Goal: Transaction & Acquisition: Purchase product/service

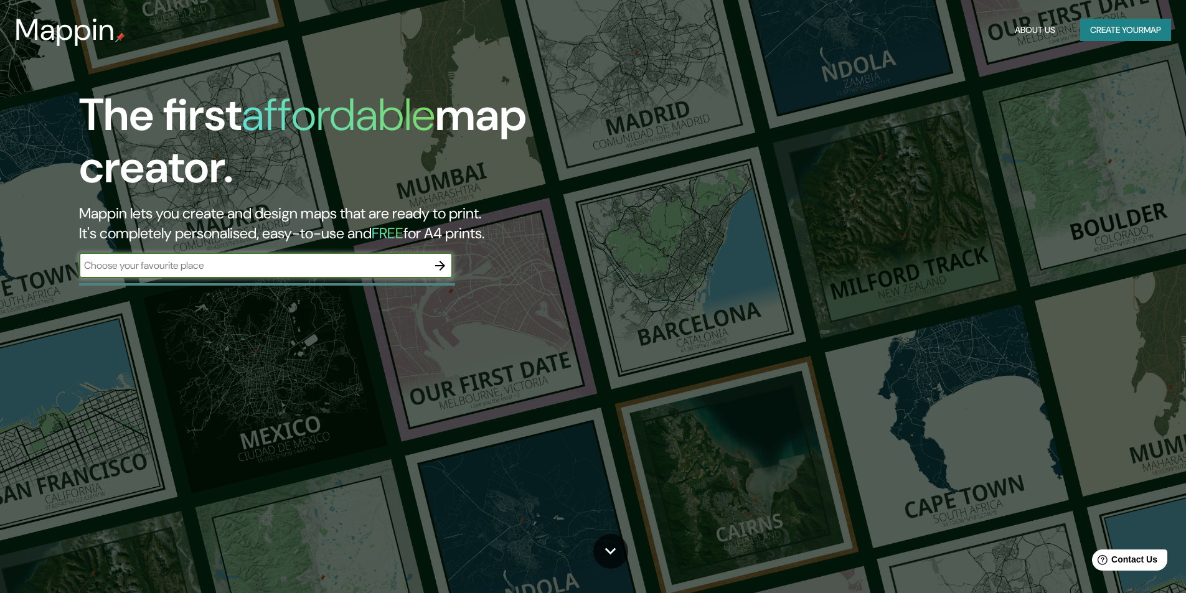
click at [175, 268] on input "text" at bounding box center [253, 265] width 349 height 14
type input "[PERSON_NAME], [GEOGRAPHIC_DATA]"
click at [443, 265] on icon "button" at bounding box center [440, 266] width 10 height 10
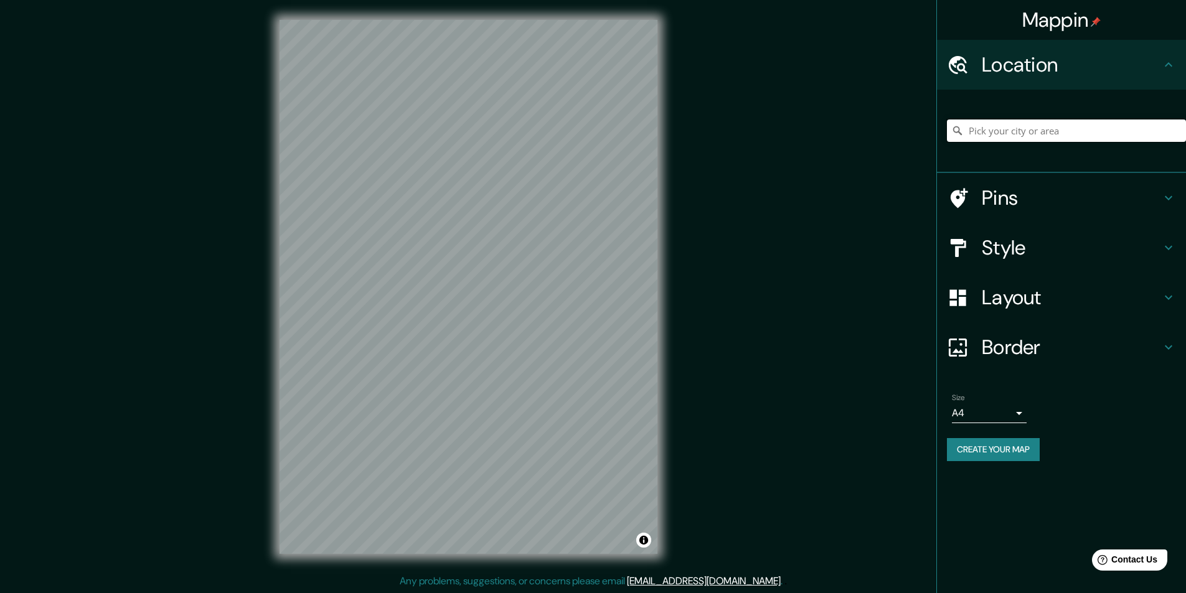
click at [984, 129] on input "Pick your city or area" at bounding box center [1066, 131] width 239 height 22
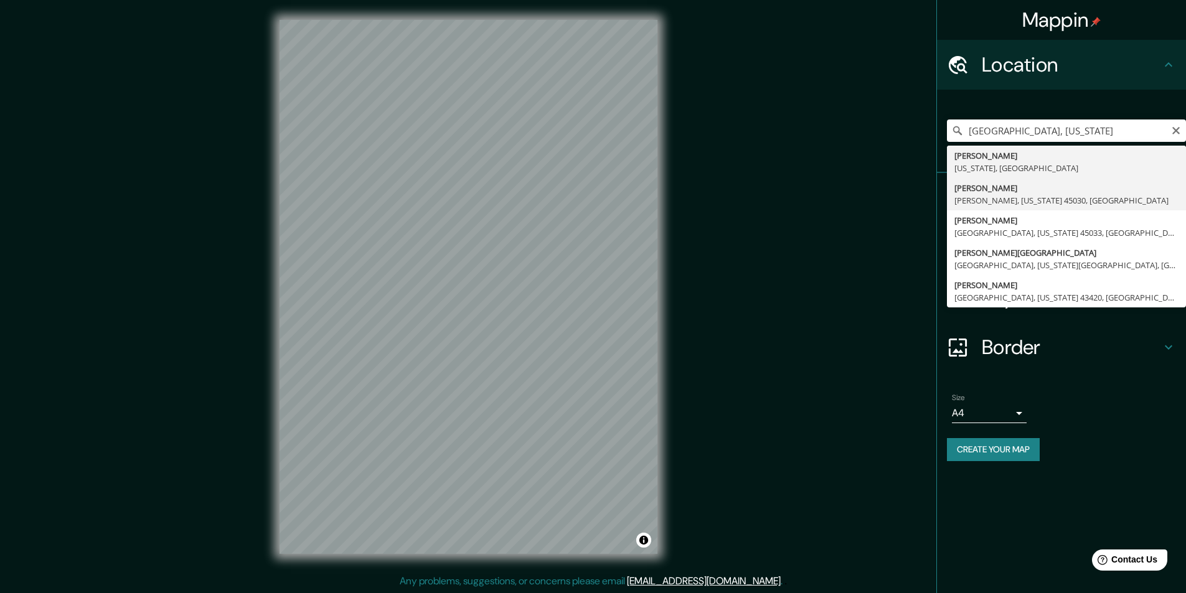
type input "[GEOGRAPHIC_DATA][PERSON_NAME][GEOGRAPHIC_DATA], [US_STATE] 45030, [GEOGRAPHIC_…"
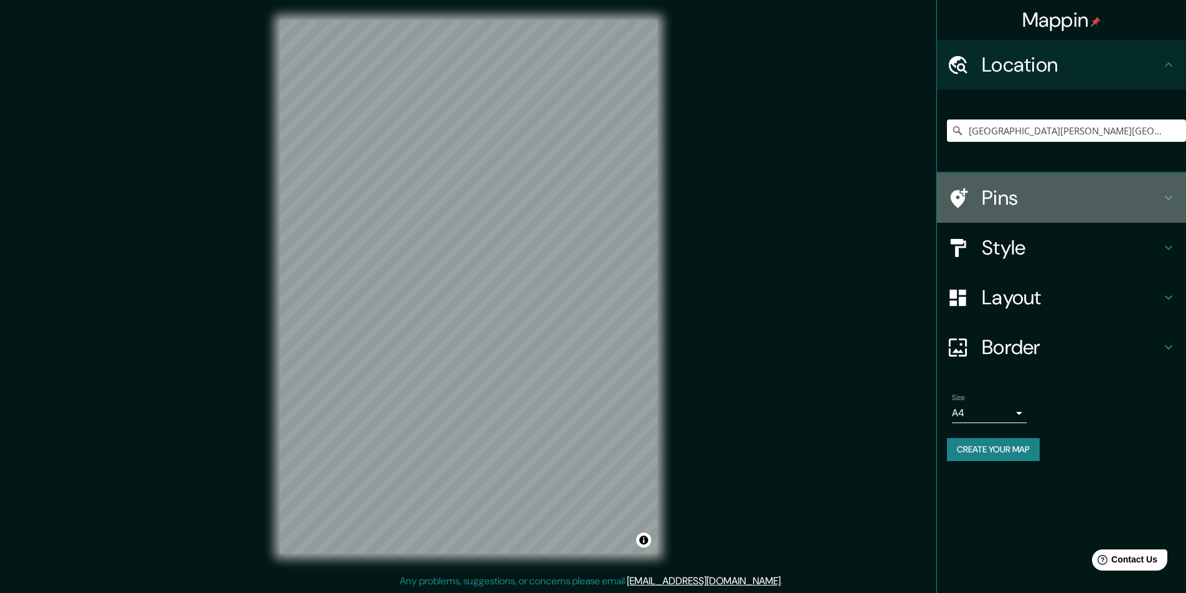
click at [1095, 197] on h4 "Pins" at bounding box center [1071, 198] width 179 height 25
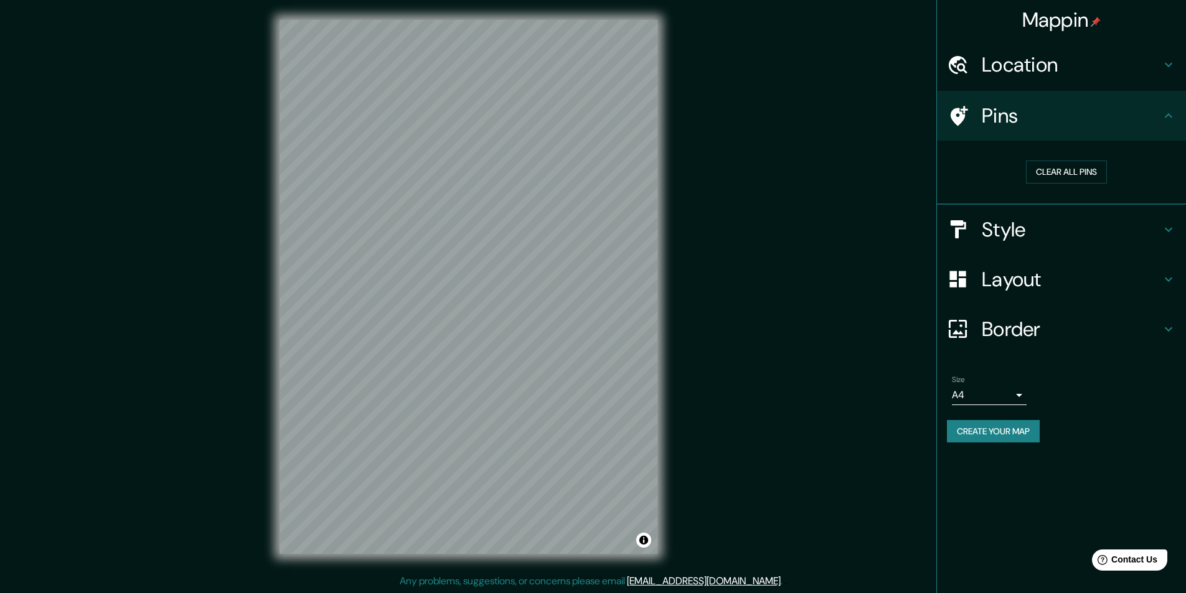
click at [1025, 57] on h4 "Location" at bounding box center [1071, 64] width 179 height 25
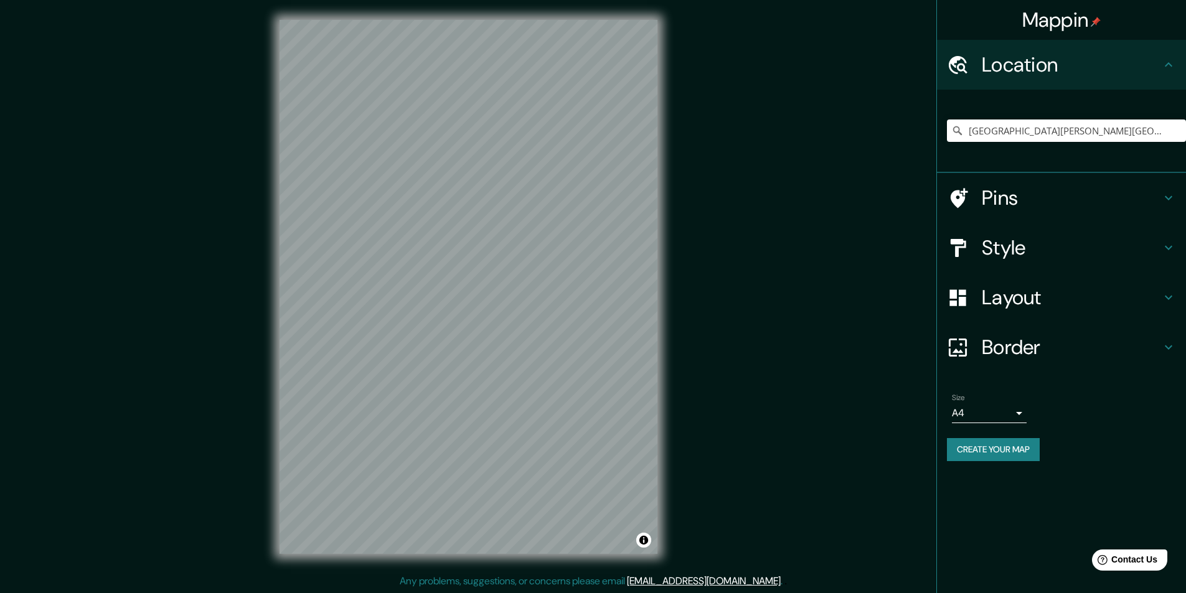
click at [1012, 245] on h4 "Style" at bounding box center [1071, 247] width 179 height 25
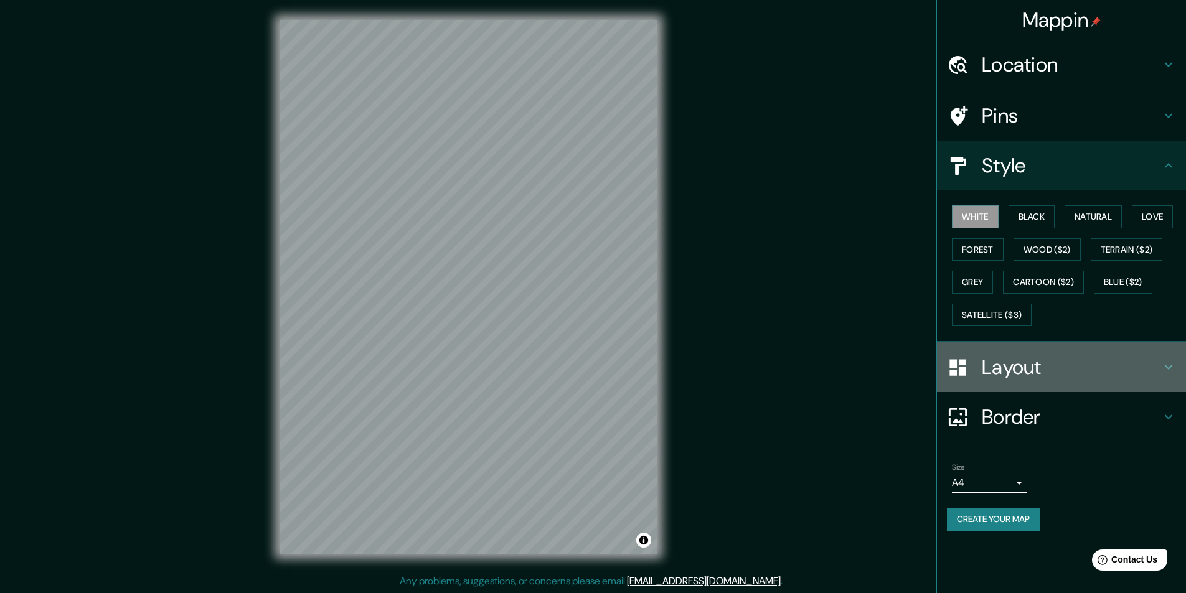
click at [1012, 369] on h4 "Layout" at bounding box center [1071, 367] width 179 height 25
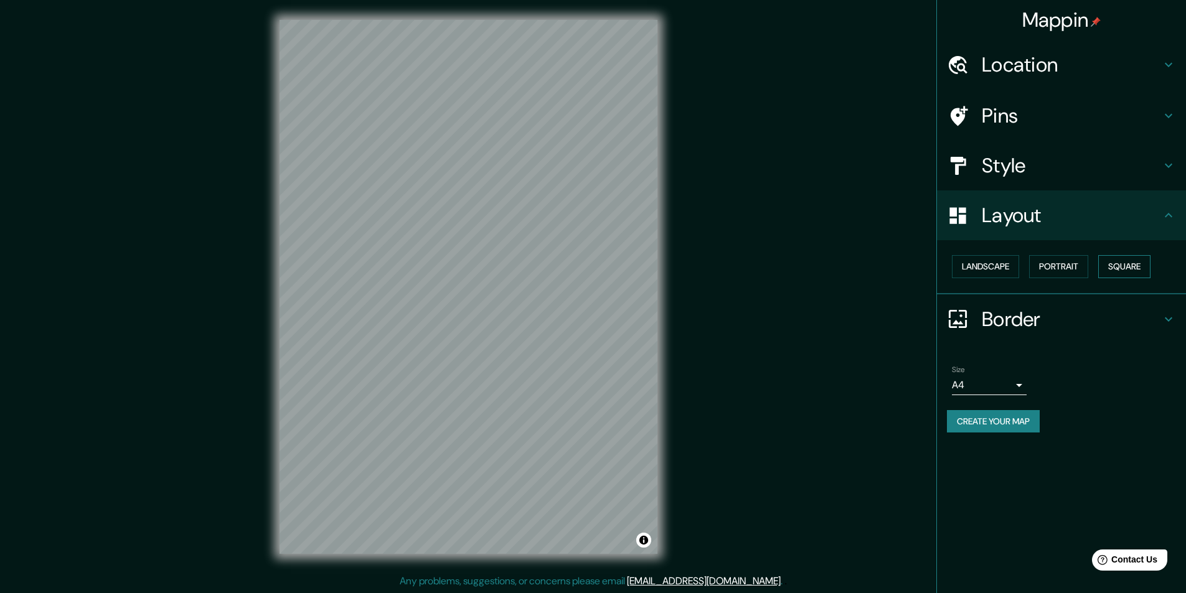
click at [1127, 270] on button "Square" at bounding box center [1124, 266] width 52 height 23
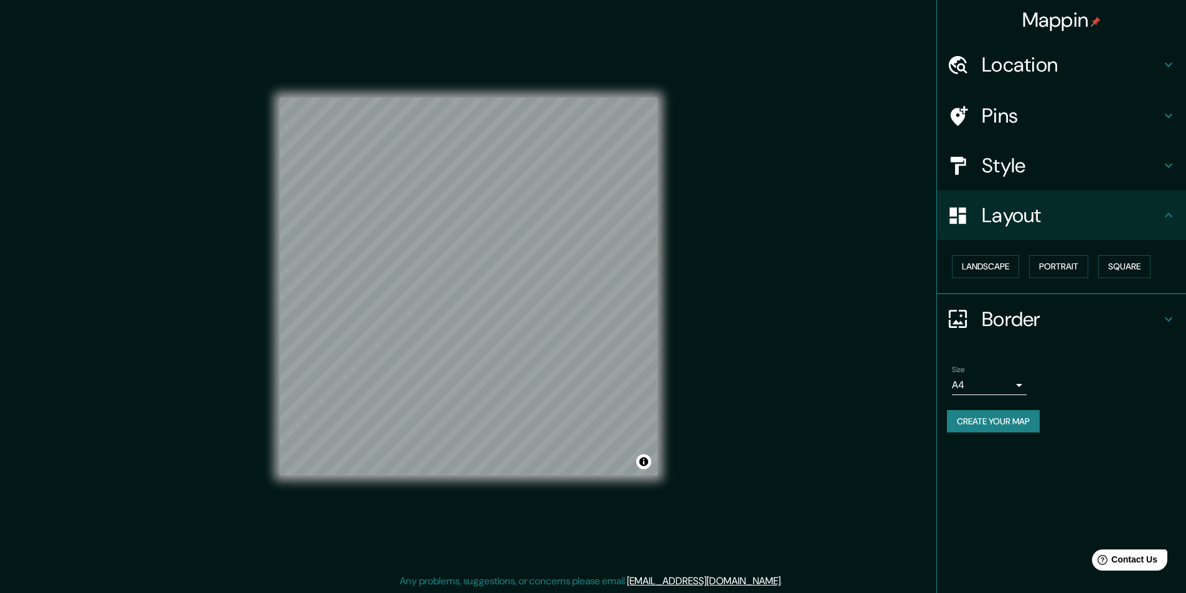
click at [1020, 384] on body "Mappin Location [GEOGRAPHIC_DATA], [GEOGRAPHIC_DATA][US_STATE], [GEOGRAPHIC_DAT…" at bounding box center [593, 296] width 1186 height 593
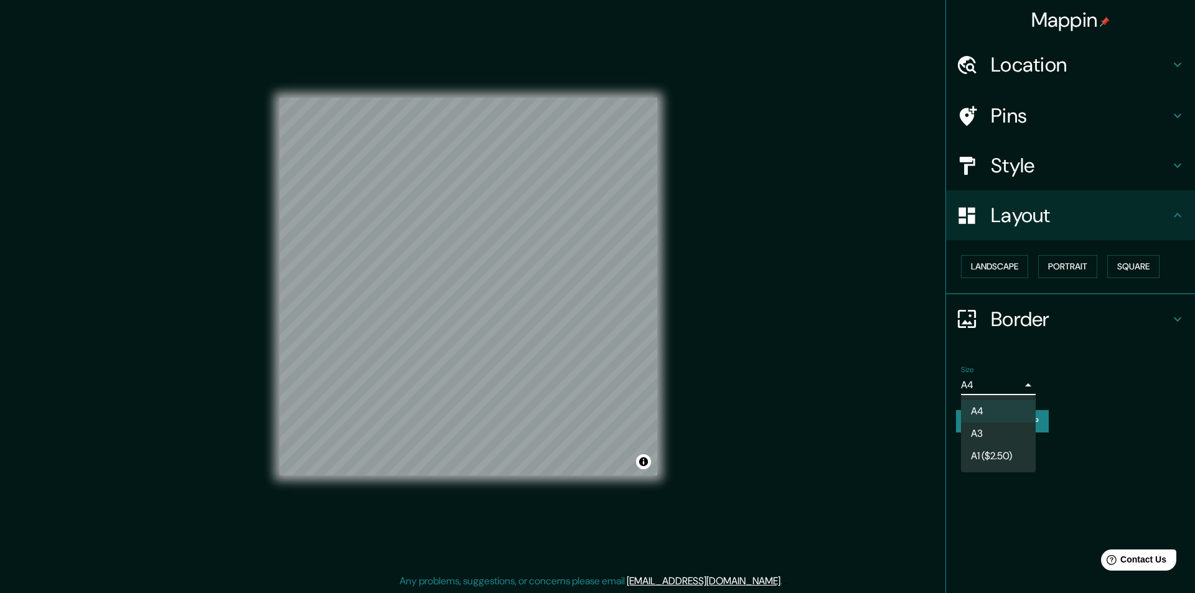
click at [985, 434] on li "A3" at bounding box center [998, 434] width 75 height 22
type input "a4"
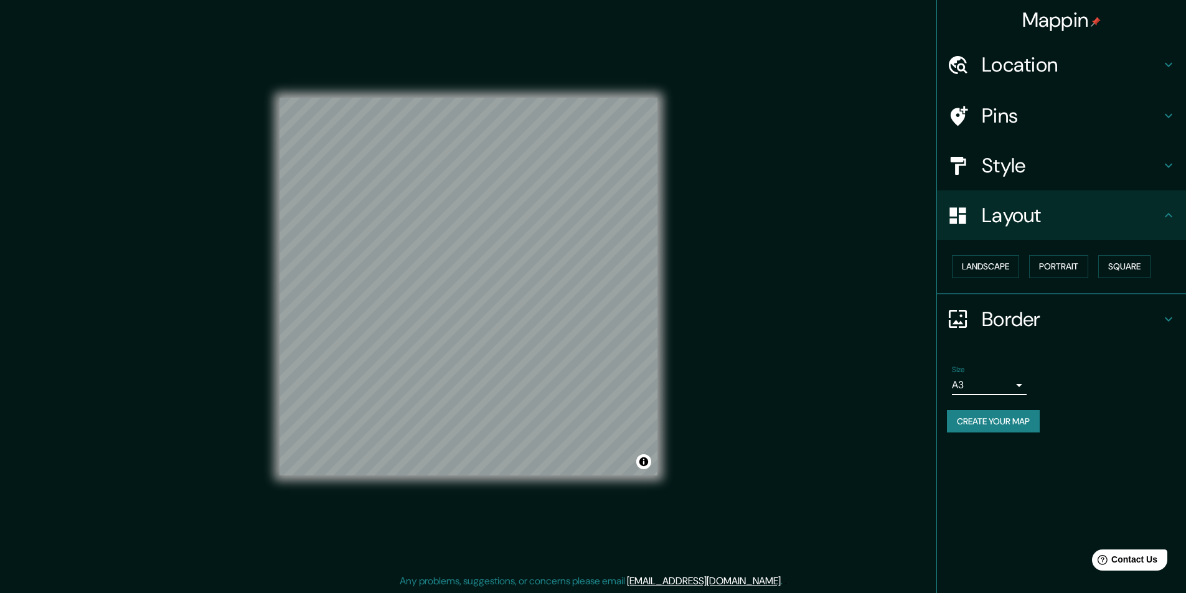
click at [987, 423] on button "Create your map" at bounding box center [993, 421] width 93 height 23
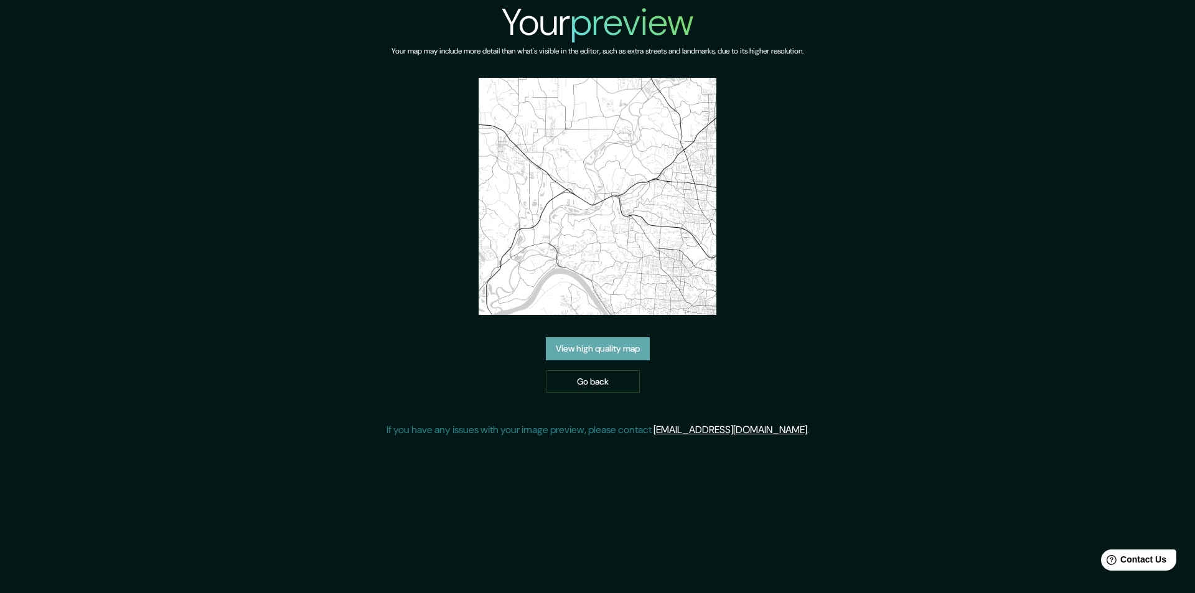
click at [604, 350] on link "View high quality map" at bounding box center [598, 348] width 104 height 23
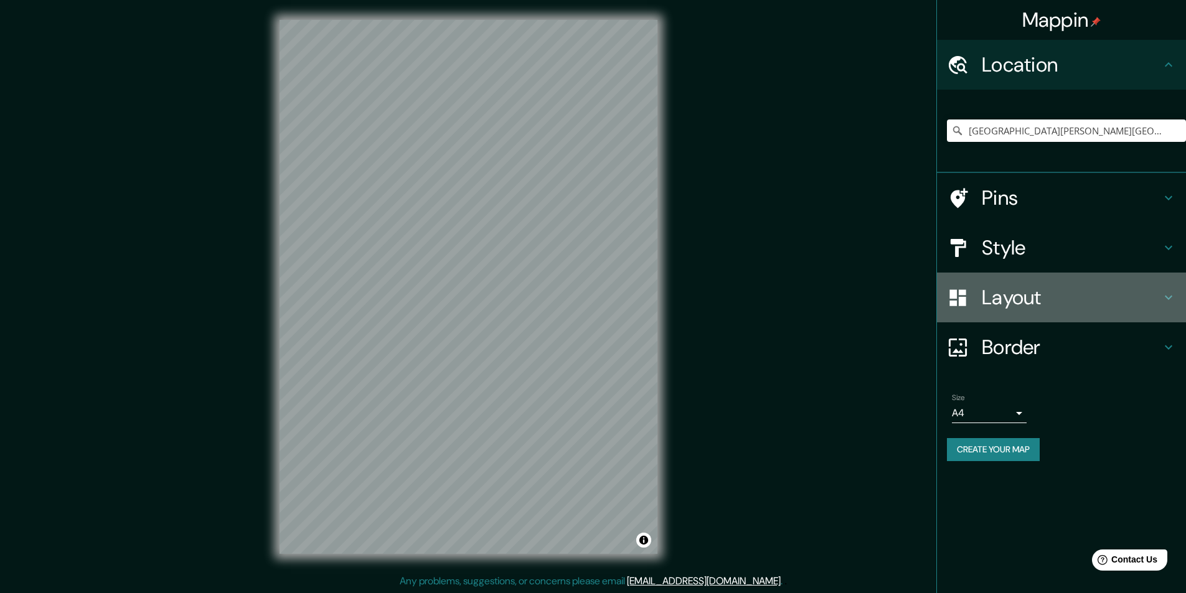
click at [1172, 298] on icon at bounding box center [1168, 297] width 15 height 15
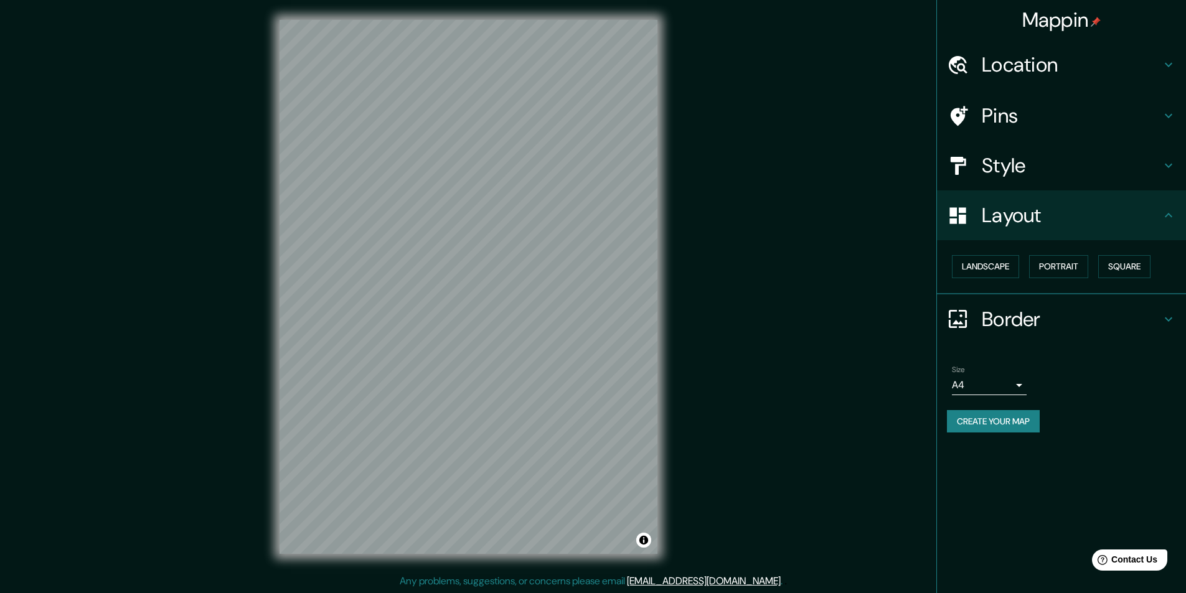
click at [1033, 64] on h4 "Location" at bounding box center [1071, 64] width 179 height 25
